Goal: Find specific page/section: Find specific page/section

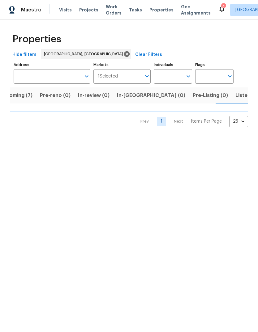
scroll to position [0, 15]
click at [231, 102] on button "Listed (10)" at bounding box center [247, 95] width 33 height 16
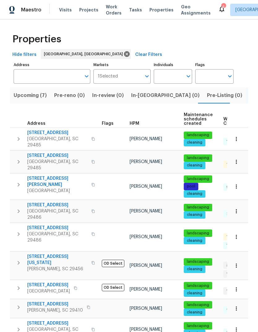
click at [152, 9] on span "Properties" at bounding box center [161, 10] width 24 height 6
click at [42, 94] on span "Upcoming (7)" at bounding box center [30, 95] width 33 height 9
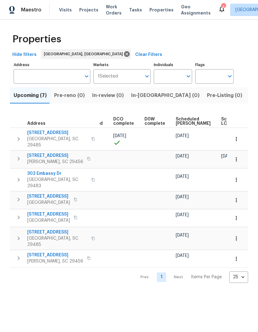
scroll to position [0, 136]
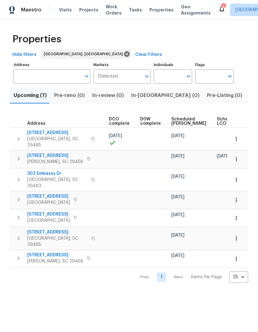
click at [187, 122] on span "Scheduled [PERSON_NAME]" at bounding box center [188, 121] width 35 height 9
